Goal: Task Accomplishment & Management: Use online tool/utility

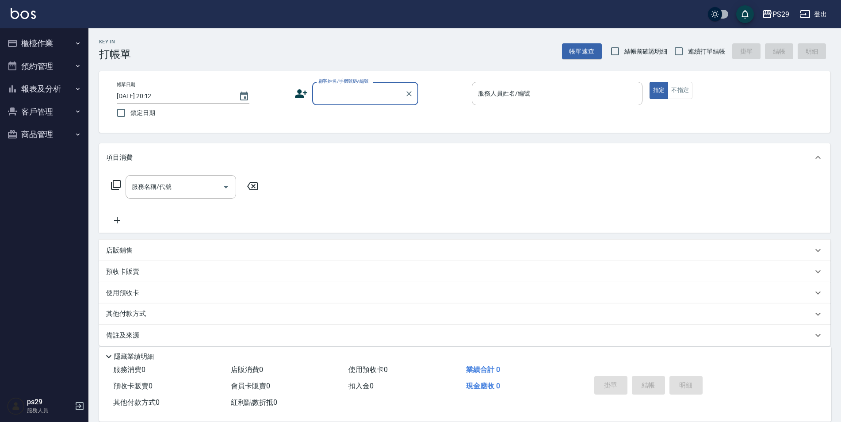
click at [46, 48] on button "櫃檯作業" at bounding box center [44, 43] width 81 height 23
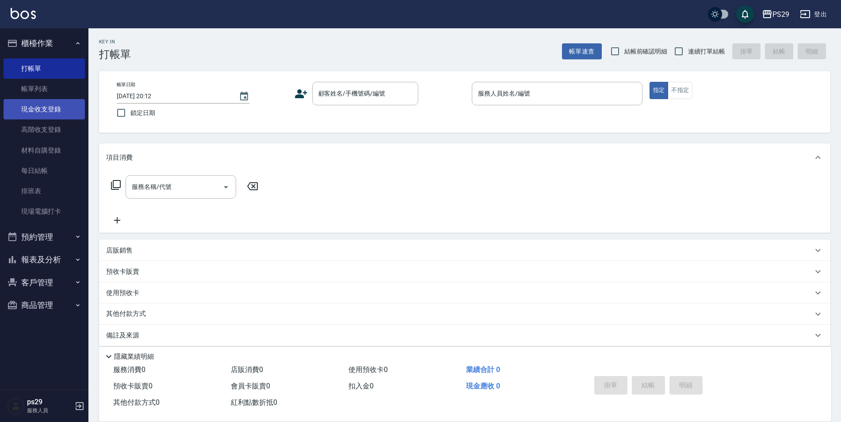
click at [56, 110] on link "現金收支登錄" at bounding box center [44, 109] width 81 height 20
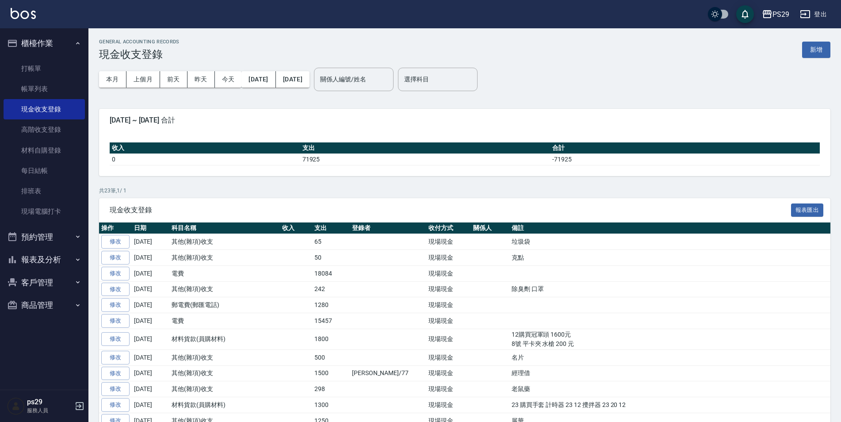
click at [810, 62] on div "本月 上個月 [DATE] [DATE] [DATE] [DATE] [DATE] 關係人編號/姓名 關係人編號/姓名 選擇科目 選擇科目" at bounding box center [465, 80] width 732 height 38
click at [813, 56] on button "新增" at bounding box center [816, 50] width 28 height 16
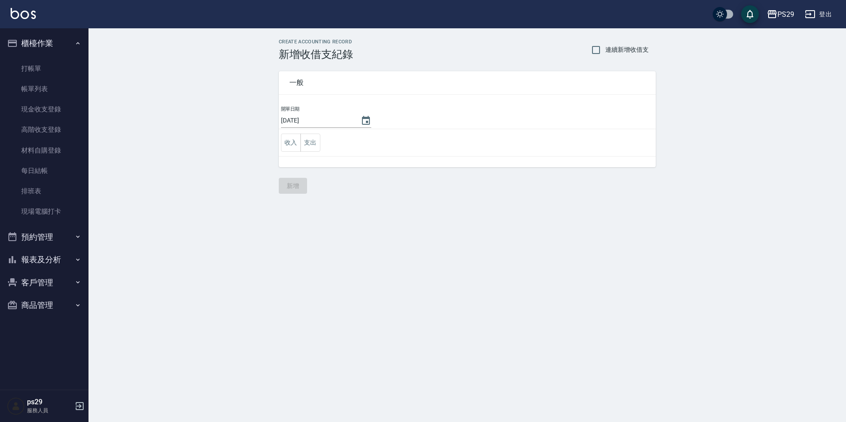
click at [324, 144] on td "收入 支出" at bounding box center [467, 142] width 377 height 27
click at [310, 146] on button "支出" at bounding box center [310, 143] width 20 height 18
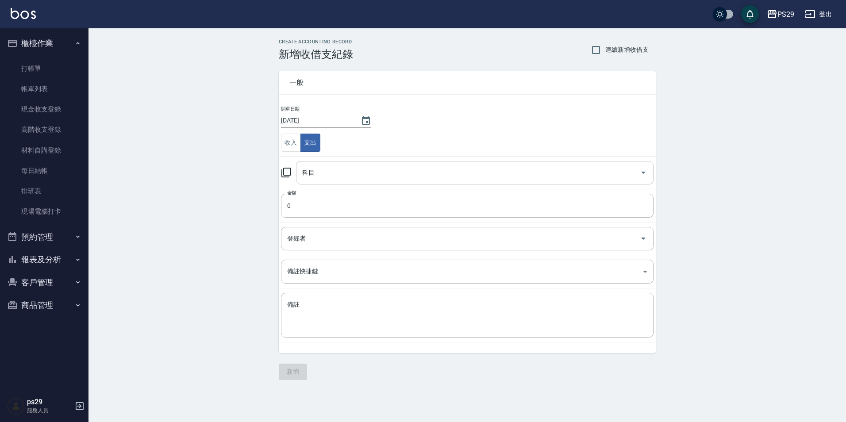
click at [305, 180] on div "科目" at bounding box center [474, 172] width 357 height 23
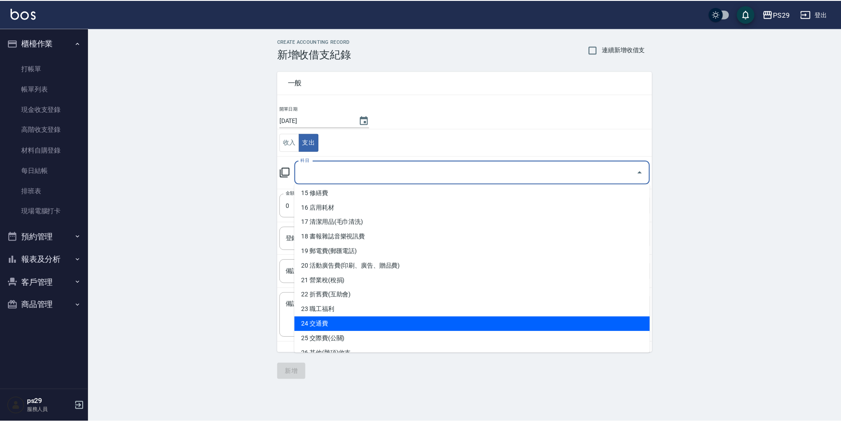
scroll to position [265, 0]
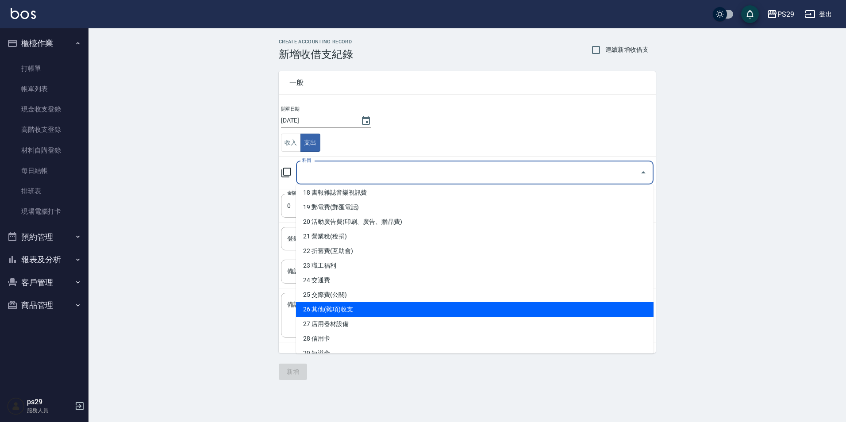
click at [343, 304] on li "26 其他(雜項)收支" at bounding box center [474, 309] width 357 height 15
type input "26 其他(雜項)收支"
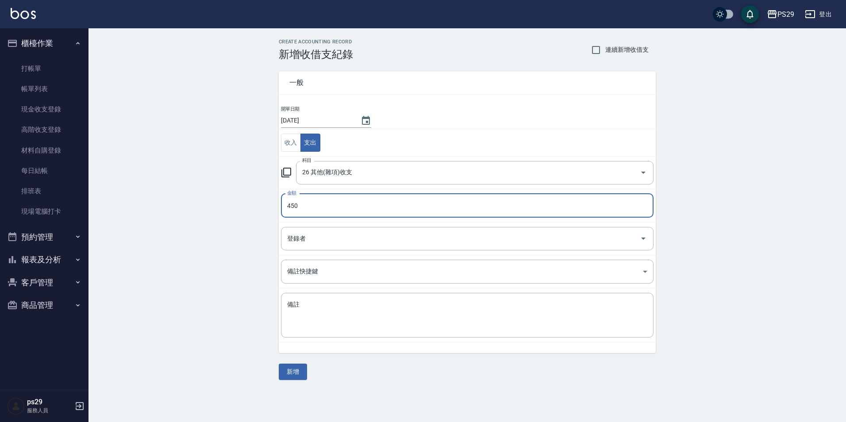
type input "450"
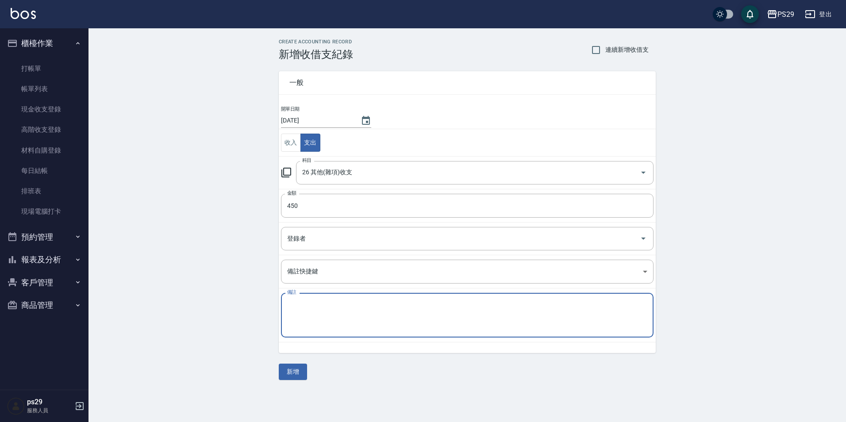
click at [343, 304] on textarea "備註" at bounding box center [467, 315] width 360 height 30
type textarea "T"
type textarea "酒精 X1 大統"
click at [292, 372] on button "新增" at bounding box center [293, 372] width 28 height 16
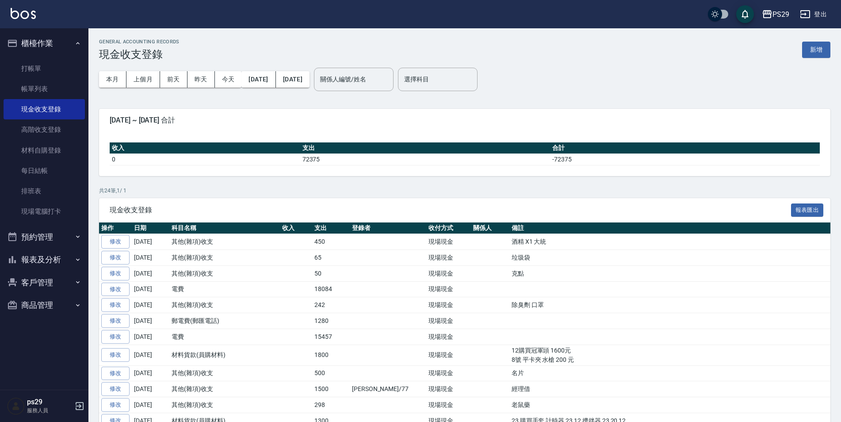
click at [33, 15] on img at bounding box center [23, 13] width 25 height 11
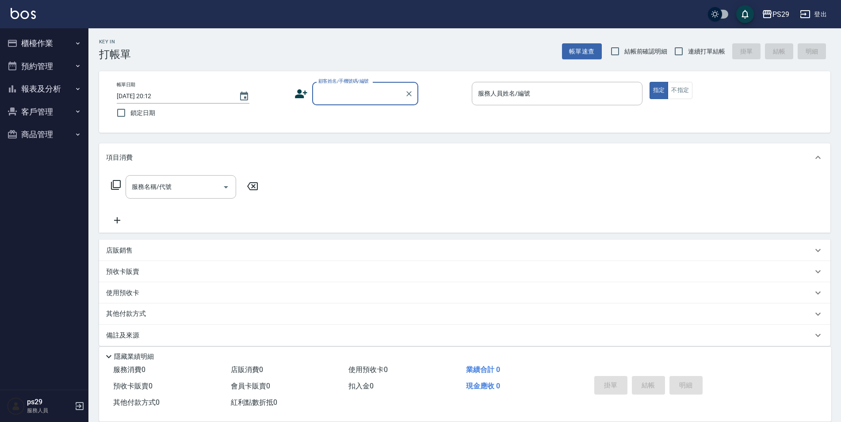
click at [75, 90] on icon "button" at bounding box center [77, 88] width 7 height 7
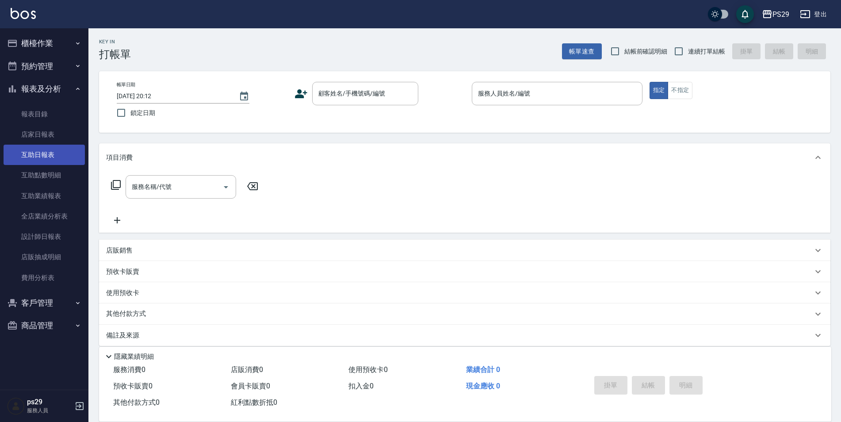
click at [46, 158] on link "互助日報表" at bounding box center [44, 155] width 81 height 20
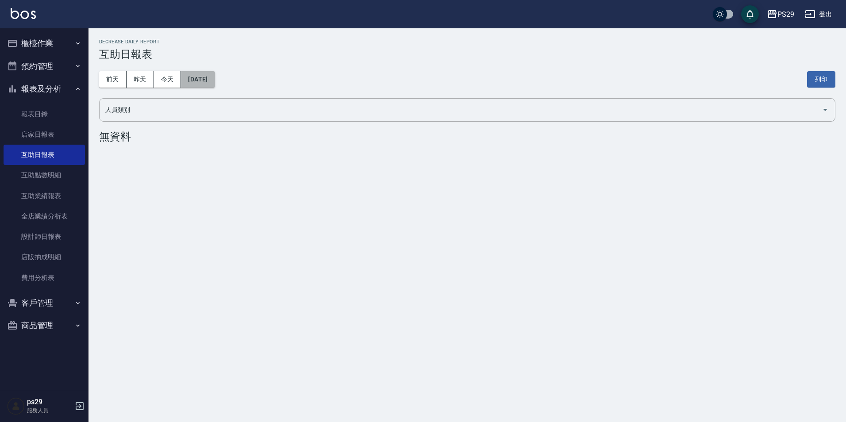
click at [191, 75] on button "[DATE]" at bounding box center [198, 79] width 34 height 16
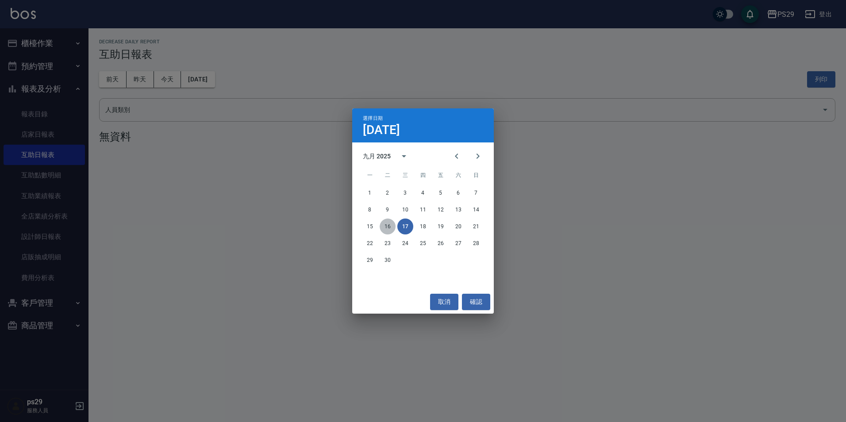
click at [382, 225] on button "16" at bounding box center [387, 226] width 16 height 16
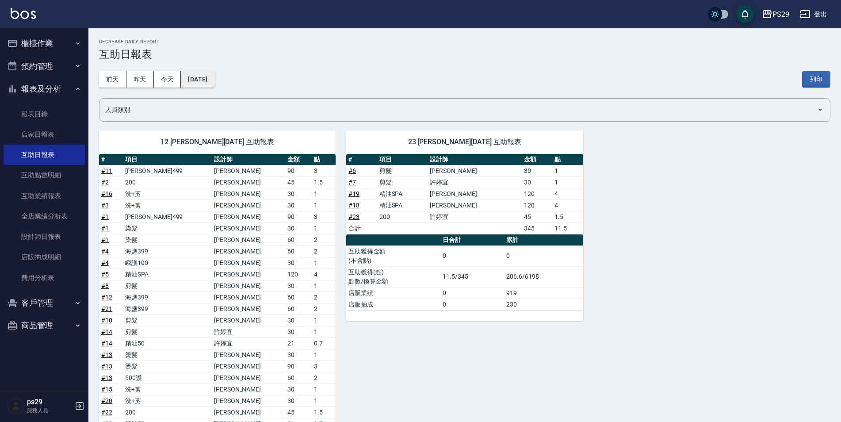
click at [215, 82] on button "[DATE]" at bounding box center [198, 79] width 34 height 16
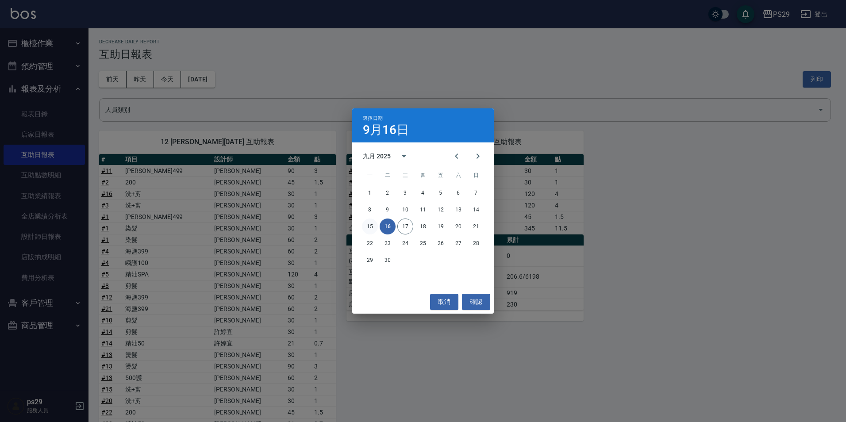
click at [367, 230] on button "15" at bounding box center [370, 226] width 16 height 16
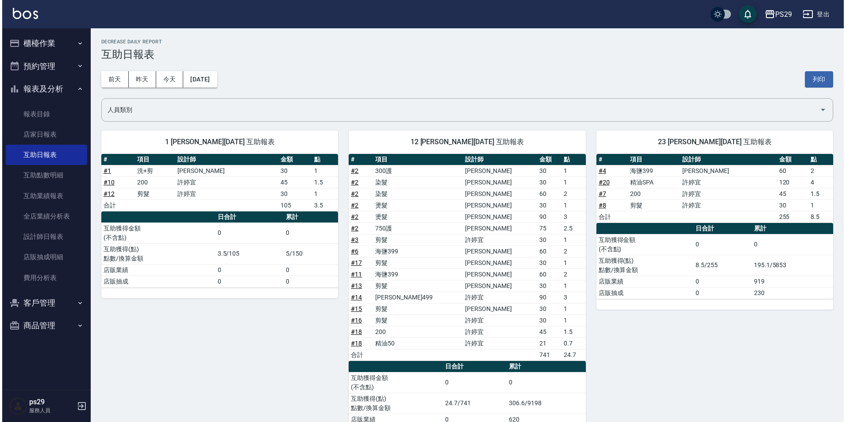
scroll to position [36, 0]
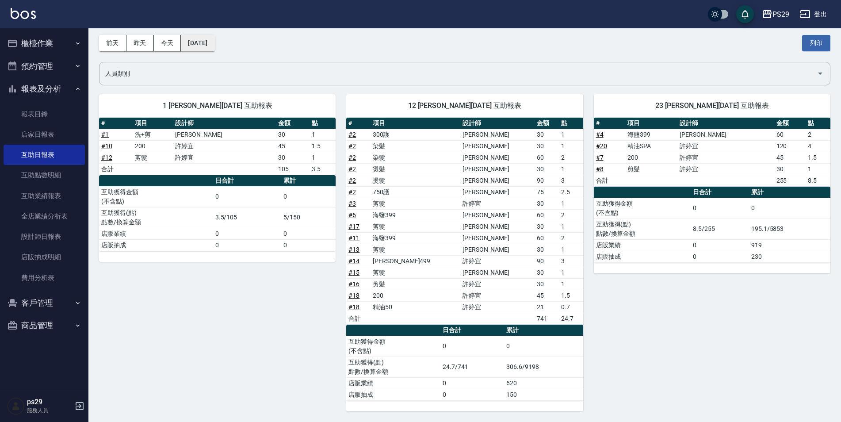
click at [197, 39] on button "[DATE]" at bounding box center [198, 43] width 34 height 16
